Goal: Task Accomplishment & Management: Use online tool/utility

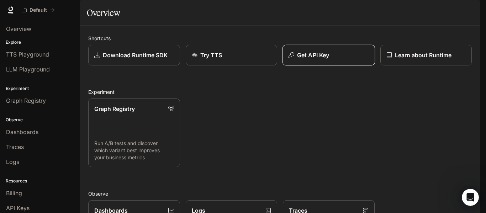
click at [319, 59] on p "Get API Key" at bounding box center [313, 55] width 32 height 9
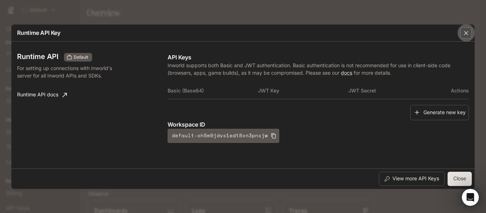
click at [468, 37] on div "button" at bounding box center [466, 32] width 11 height 11
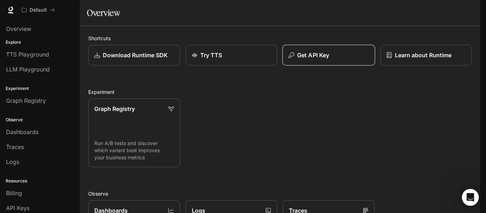
click at [319, 59] on p "Get API Key" at bounding box center [313, 55] width 32 height 9
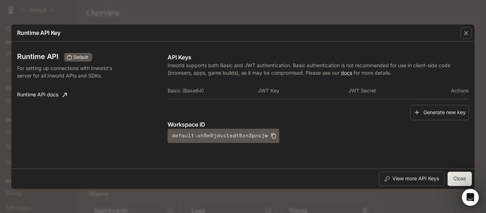
click at [177, 90] on th "Basic (Base64)" at bounding box center [213, 90] width 90 height 17
click at [200, 69] on p "Inworld supports both Basic and JWT authentication. Basic authentication is not…" at bounding box center [319, 69] width 302 height 15
click at [198, 121] on p "Workspace ID" at bounding box center [319, 124] width 302 height 9
click at [45, 55] on h3 "Runtime API" at bounding box center [37, 56] width 41 height 7
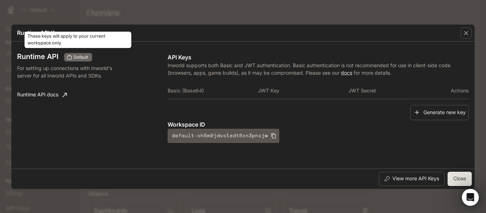
click at [86, 56] on span "Default" at bounding box center [81, 57] width 20 height 6
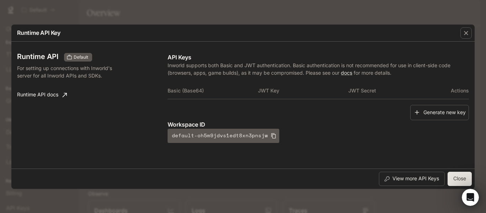
click at [40, 56] on h3 "Runtime API" at bounding box center [37, 56] width 41 height 7
click at [38, 57] on h3 "Runtime API" at bounding box center [37, 56] width 41 height 7
drag, startPoint x: 185, startPoint y: 58, endPoint x: 186, endPoint y: 63, distance: 4.6
click at [185, 58] on p "API Keys" at bounding box center [319, 57] width 302 height 9
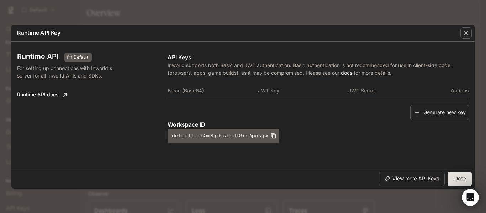
click at [187, 88] on th "Basic (Base64)" at bounding box center [213, 90] width 90 height 17
click at [193, 90] on th "Basic (Base64)" at bounding box center [213, 90] width 90 height 17
click at [200, 92] on th "Basic (Base64)" at bounding box center [213, 90] width 90 height 17
drag, startPoint x: 248, startPoint y: 90, endPoint x: 258, endPoint y: 89, distance: 10.4
click at [250, 90] on th "Basic (Base64)" at bounding box center [213, 90] width 90 height 17
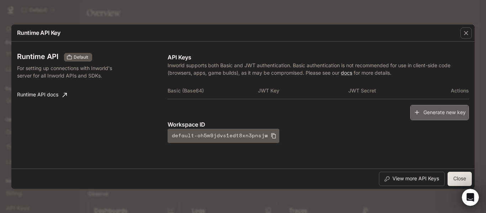
click at [449, 114] on button "Generate new key" at bounding box center [439, 112] width 59 height 15
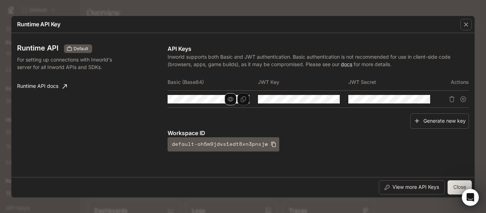
click at [230, 100] on icon "button" at bounding box center [231, 99] width 6 height 4
click at [230, 100] on icon "button" at bounding box center [231, 99] width 6 height 5
click at [84, 98] on div "Runtime API Default For setting up connections with Inworld's server for all In…" at bounding box center [92, 97] width 151 height 107
click at [40, 86] on link "Runtime API docs" at bounding box center [42, 86] width 56 height 14
click at [454, 184] on button "Close" at bounding box center [460, 187] width 24 height 14
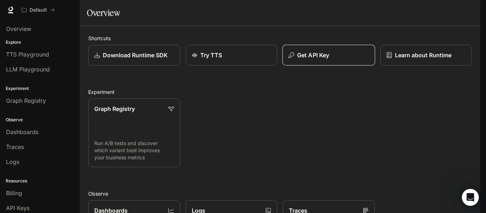
click at [324, 59] on p "Get API Key" at bounding box center [313, 55] width 32 height 9
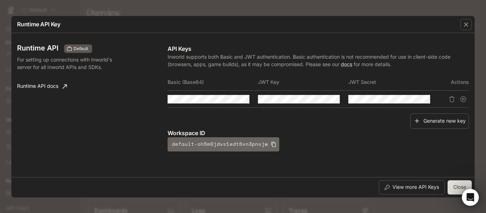
click at [237, 145] on button "default-oh5m9jdvs1edt8xn3pnsjw" at bounding box center [224, 144] width 112 height 14
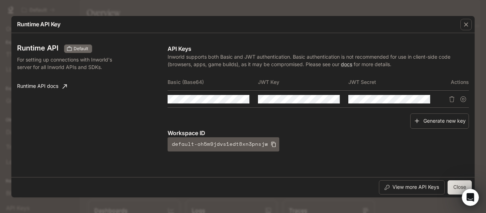
click at [79, 51] on span "Default" at bounding box center [81, 49] width 20 height 6
click at [250, 62] on p "Inworld supports both Basic and JWT authentication. Basic authentication is not…" at bounding box center [319, 60] width 302 height 15
click at [206, 58] on p "Inworld supports both Basic and JWT authentication. Basic authentication is not…" at bounding box center [319, 60] width 302 height 15
click at [243, 100] on icon "Copy Basic (Base64)" at bounding box center [244, 99] width 6 height 6
click at [459, 29] on button "button" at bounding box center [466, 24] width 17 height 17
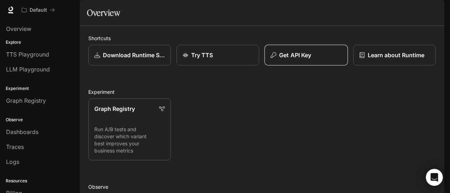
click at [314, 59] on div "Get API Key" at bounding box center [306, 55] width 71 height 9
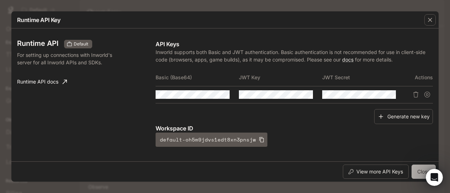
click at [412, 167] on button "Close" at bounding box center [424, 172] width 24 height 14
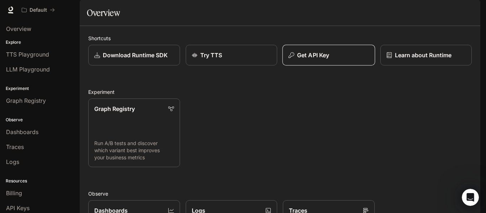
click at [314, 59] on p "Get API Key" at bounding box center [313, 55] width 32 height 9
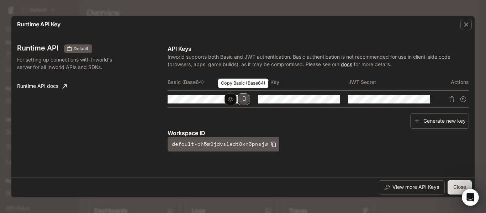
click at [246, 99] on icon "Copy Basic (Base64)" at bounding box center [244, 99] width 6 height 6
click at [245, 100] on icon "Copy Basic (Base64)" at bounding box center [244, 99] width 6 height 6
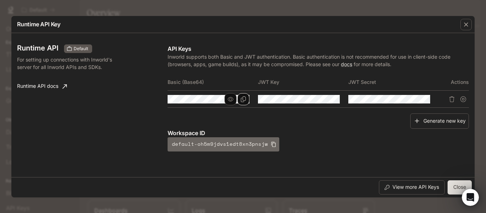
click at [271, 144] on icon "button" at bounding box center [274, 145] width 6 height 6
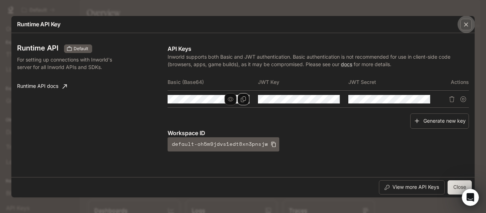
click at [466, 25] on icon "button" at bounding box center [466, 24] width 4 height 4
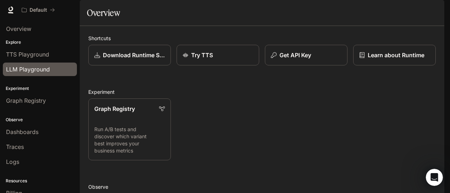
click at [51, 68] on div "LLM Playground" at bounding box center [40, 69] width 68 height 9
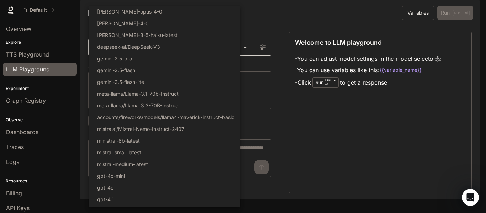
click at [156, 65] on body "Skip to main content Default Runtime Runtime Documentation Documentation Portal…" at bounding box center [243, 106] width 486 height 213
click at [269, 102] on div at bounding box center [243, 106] width 486 height 213
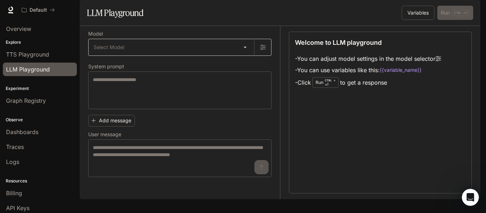
click at [135, 60] on body "Skip to main content Default Runtime Runtime Documentation Documentation Portal…" at bounding box center [243, 106] width 486 height 213
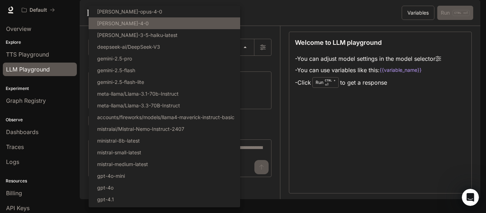
click at [148, 25] on li "[PERSON_NAME]-4-0" at bounding box center [165, 23] width 152 height 12
type input "**********"
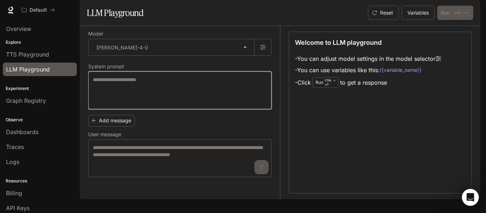
click at [163, 105] on textarea at bounding box center [180, 90] width 174 height 28
